Goal: Task Accomplishment & Management: Use online tool/utility

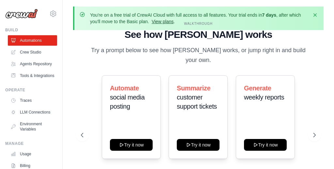
click at [163, 20] on link "View plans" at bounding box center [163, 21] width 22 height 5
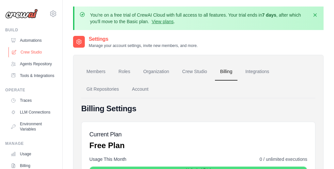
click at [38, 48] on link "Crew Studio" at bounding box center [32, 52] width 49 height 10
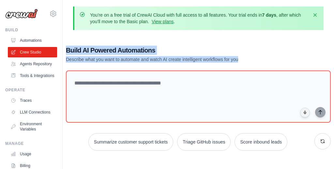
drag, startPoint x: 243, startPoint y: 62, endPoint x: 63, endPoint y: 52, distance: 180.6
click at [63, 52] on div "Build AI Powered Automations Describe what you want to automate and watch AI cr…" at bounding box center [198, 151] width 280 height 232
copy div "Build AI Powered Automations Describe what you want to automate and watch AI cr…"
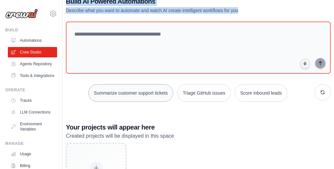
scroll to position [51, 0]
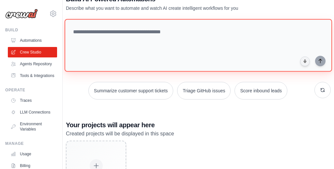
click at [115, 35] on textarea at bounding box center [198, 45] width 267 height 53
paste textarea "**********"
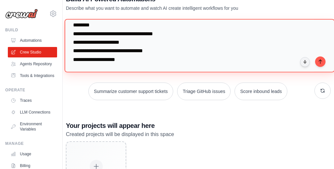
scroll to position [6651, 0]
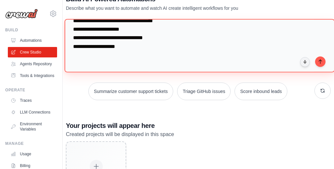
click at [103, 57] on textarea at bounding box center [200, 45] width 270 height 53
paste textarea "**********"
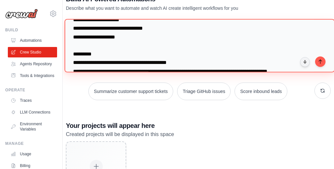
scroll to position [13557, 0]
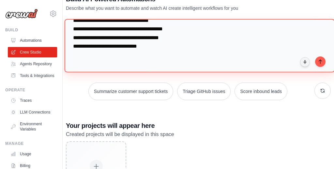
drag, startPoint x: 75, startPoint y: 31, endPoint x: 203, endPoint y: 74, distance: 135.3
click at [203, 74] on div "Summarize customer support tickets Triage GitHub issues Score inbound leads" at bounding box center [198, 59] width 265 height 81
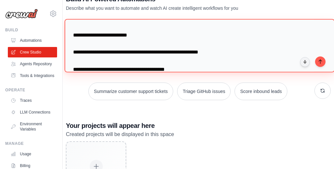
scroll to position [13480, 0]
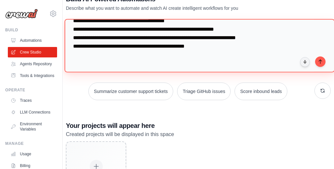
drag, startPoint x: 71, startPoint y: 33, endPoint x: 211, endPoint y: 66, distance: 144.4
click at [211, 68] on textarea at bounding box center [200, 45] width 270 height 53
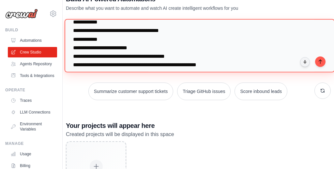
scroll to position [11710, 0]
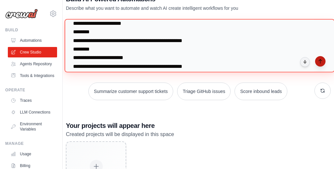
type textarea "**********"
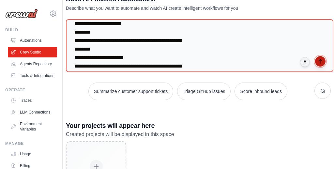
click at [322, 63] on icon "submit" at bounding box center [320, 61] width 5 height 5
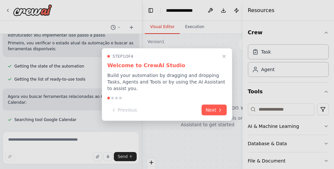
scroll to position [9292, 0]
click at [219, 108] on icon at bounding box center [220, 109] width 5 height 5
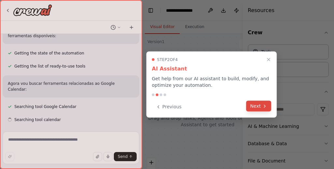
scroll to position [9305, 0]
click at [259, 103] on button "Next" at bounding box center [258, 106] width 25 height 11
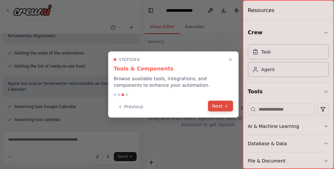
click at [224, 105] on icon at bounding box center [226, 105] width 5 height 5
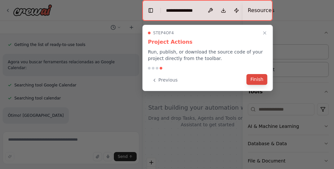
click at [257, 77] on button "Finish" at bounding box center [257, 79] width 21 height 11
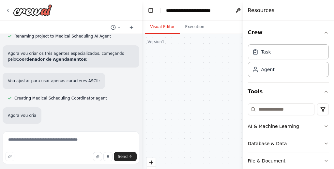
scroll to position [9434, 0]
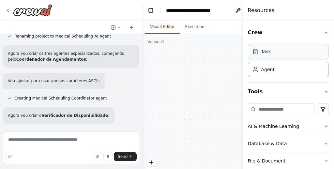
click at [290, 54] on div "Task" at bounding box center [288, 51] width 81 height 15
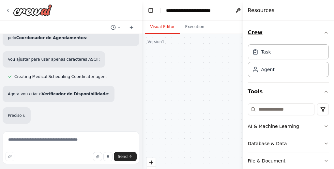
click at [325, 32] on icon "button" at bounding box center [326, 32] width 5 height 5
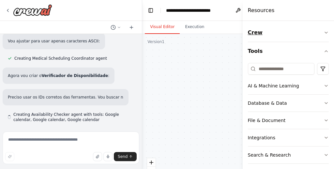
scroll to position [9480, 0]
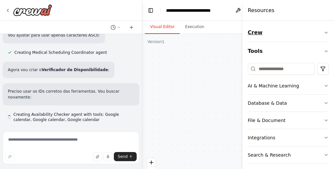
click at [325, 32] on icon "button" at bounding box center [326, 32] width 3 height 1
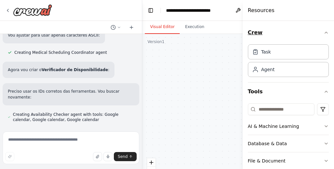
click at [325, 32] on icon "button" at bounding box center [326, 32] width 5 height 5
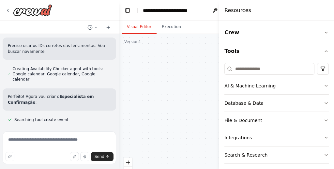
scroll to position [9526, 0]
drag, startPoint x: 243, startPoint y: 14, endPoint x: 191, endPoint y: 37, distance: 56.4
click at [191, 37] on div "Perfeito! Vamos criar o primeiro agente usando o Crew Studio do CrewAI. Seguind…" at bounding box center [167, 84] width 334 height 169
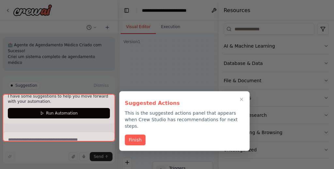
scroll to position [9969, 0]
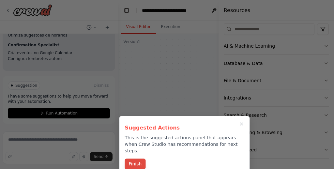
click at [139, 159] on button "Finish" at bounding box center [135, 164] width 21 height 11
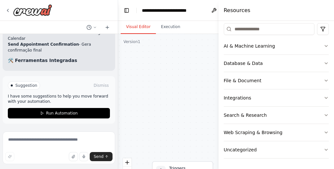
scroll to position [10190, 0]
